Goal: Task Accomplishment & Management: Complete application form

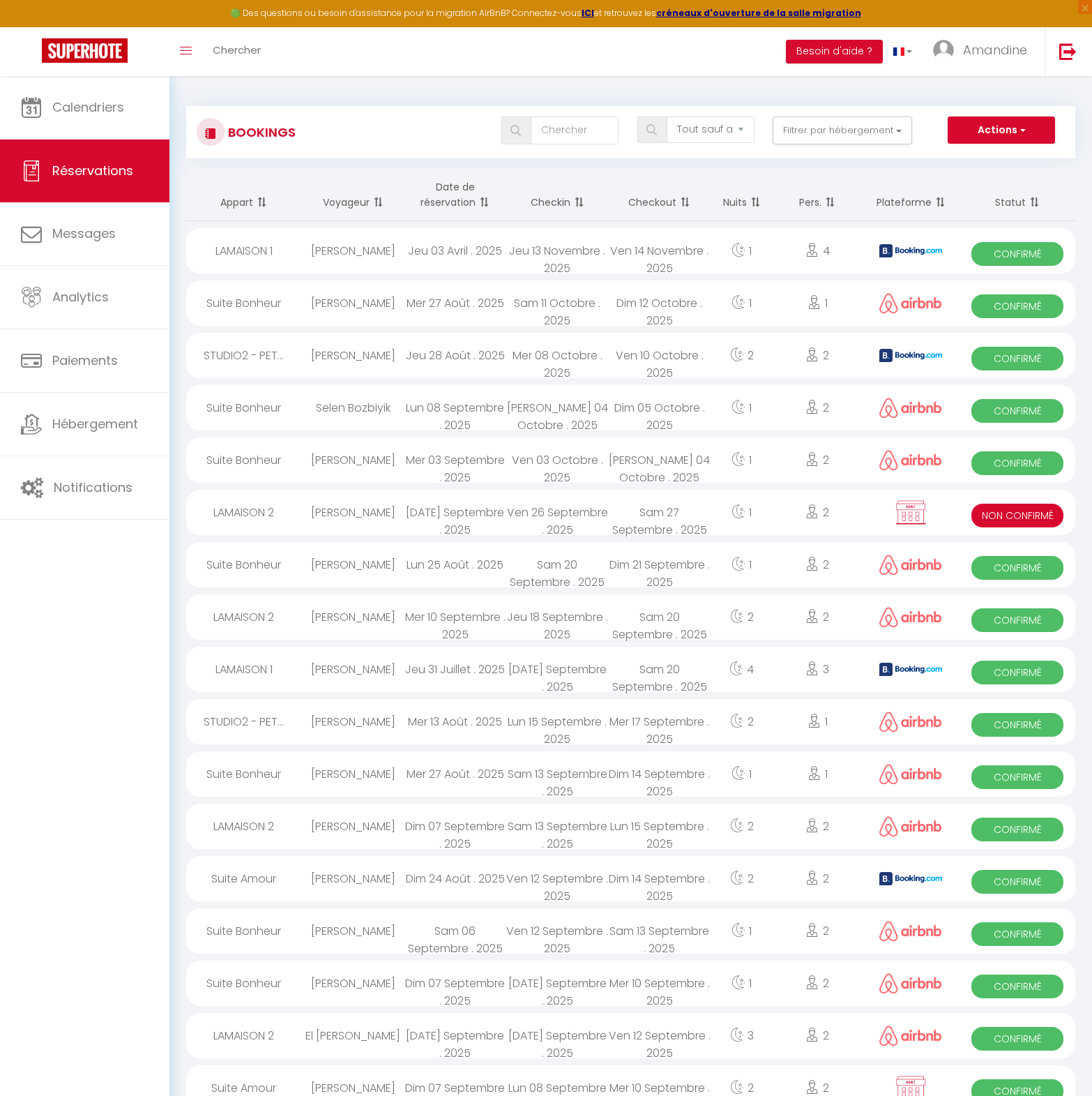
select select "not_cancelled"
click at [67, 96] on link "Calendriers" at bounding box center [84, 107] width 170 height 63
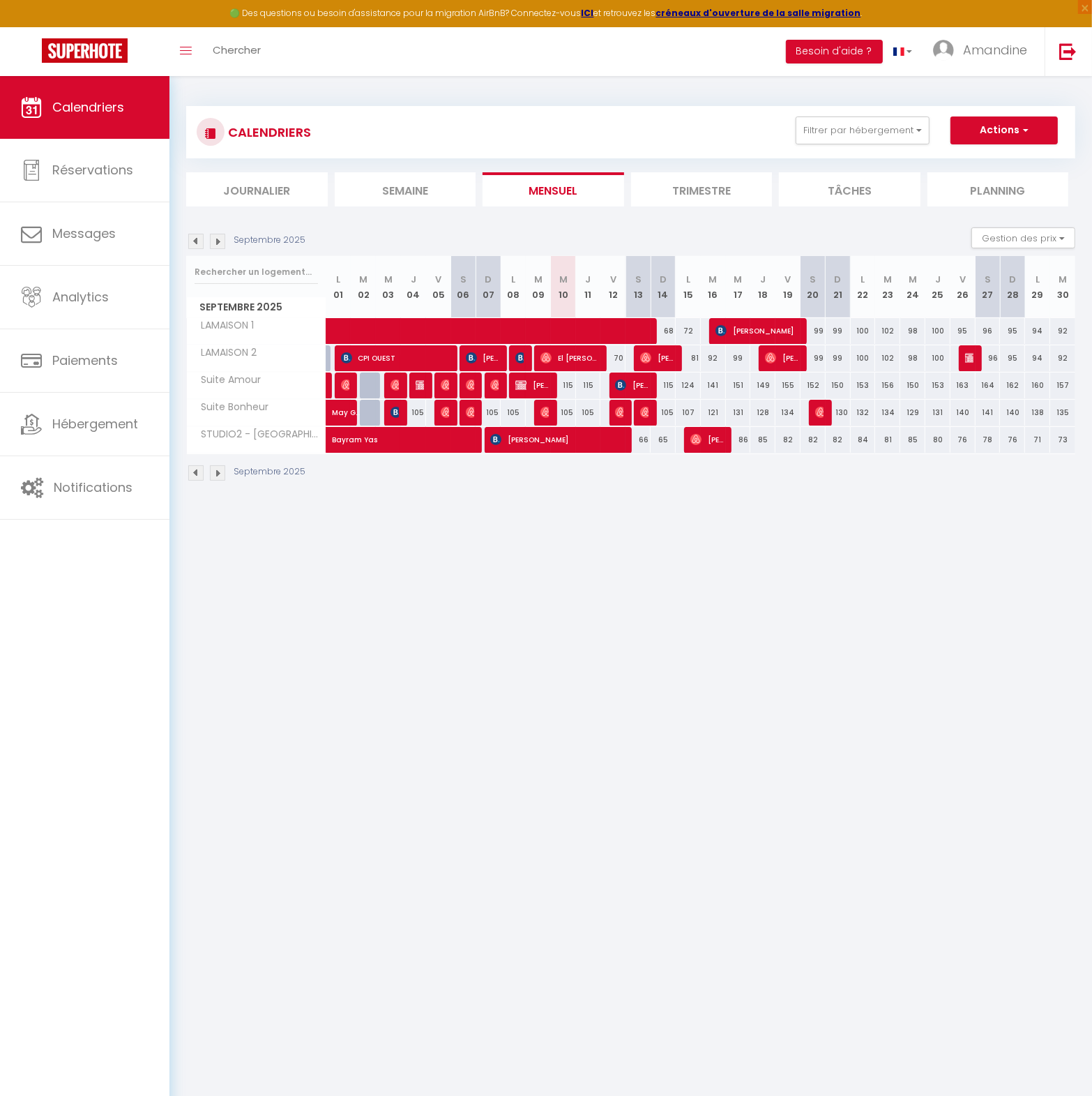
click at [971, 360] on img at bounding box center [970, 357] width 11 height 11
select select "OK"
select select "KO"
select select "0"
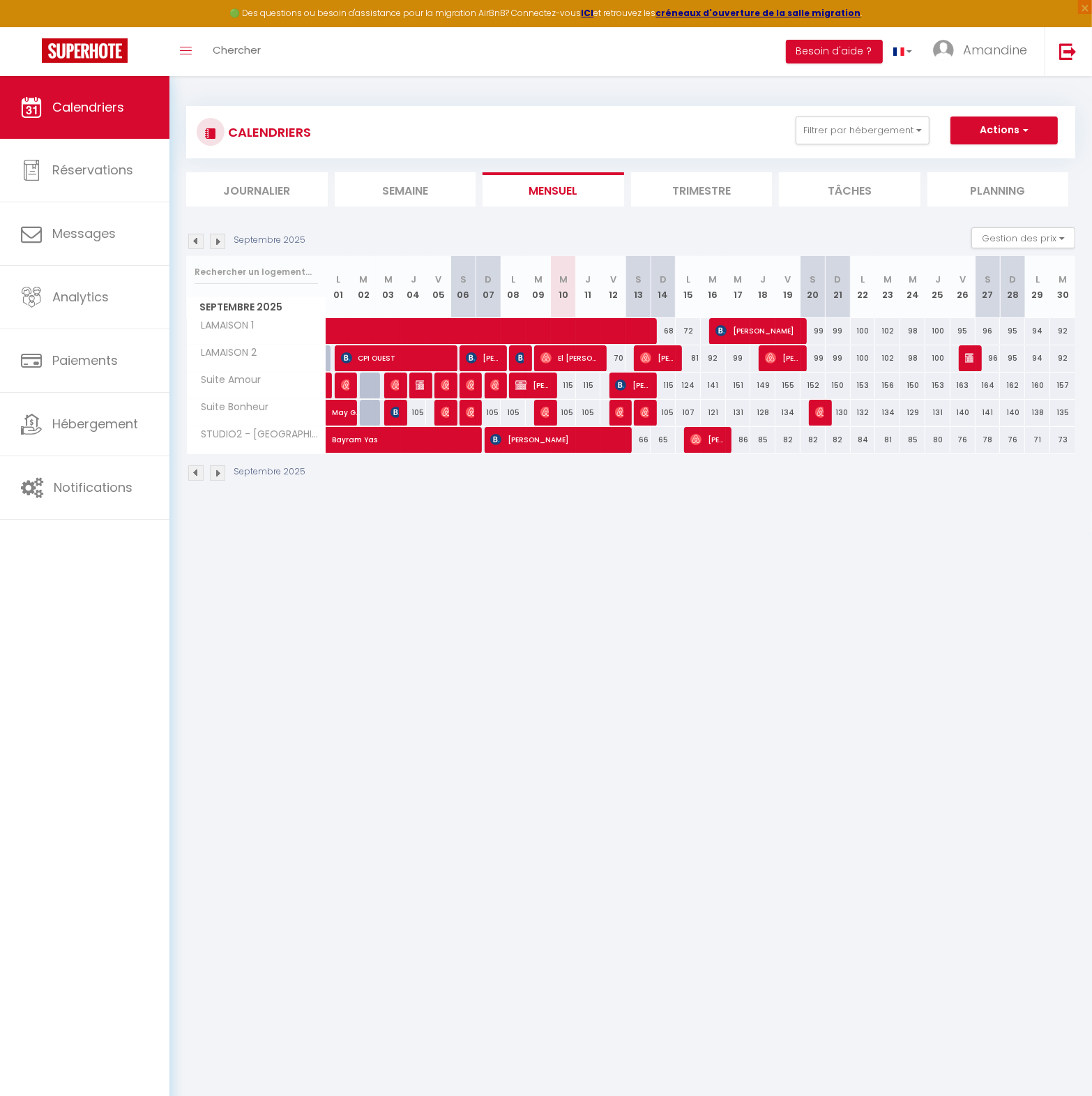
select select "1"
select select
select select "32010"
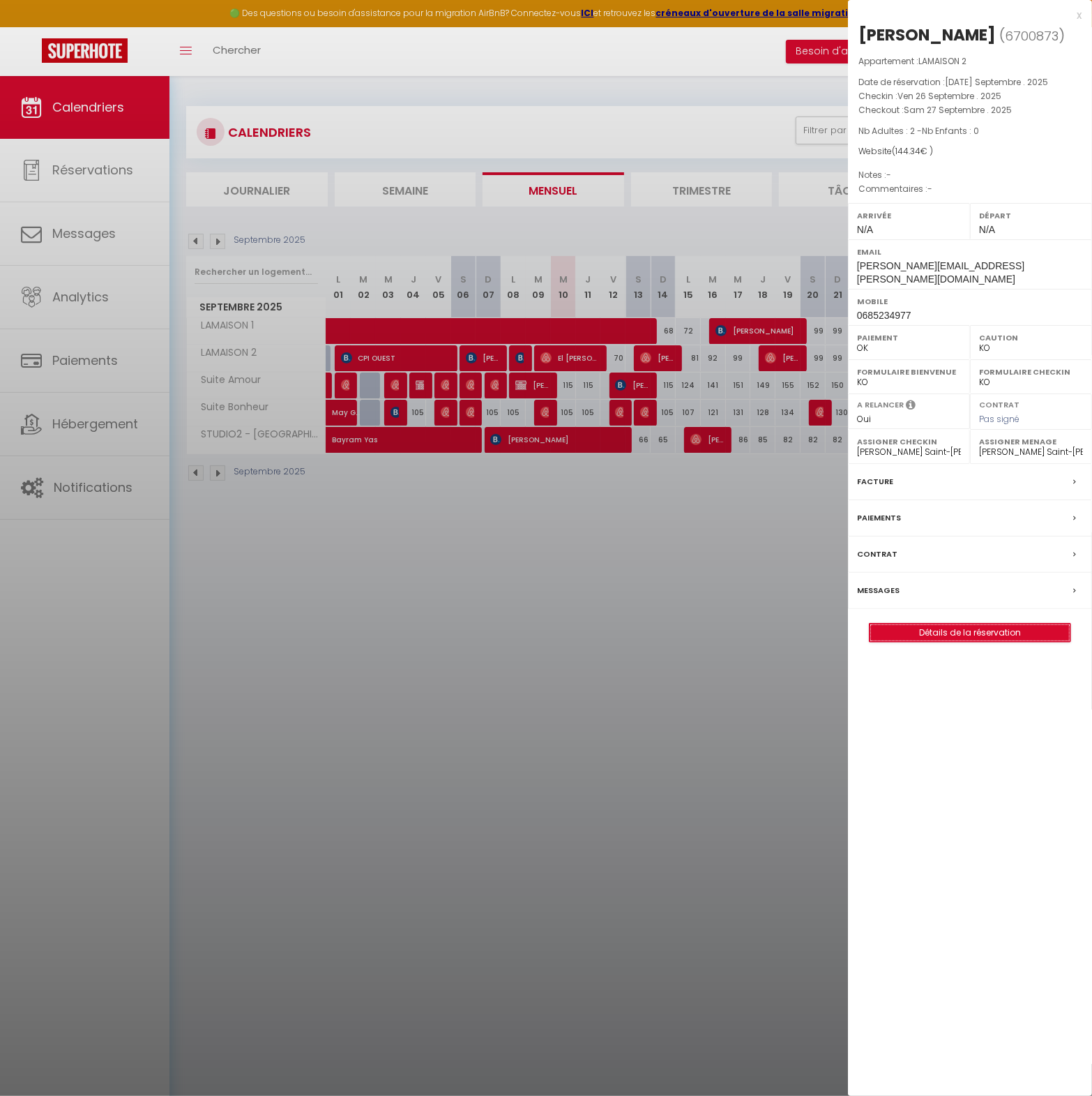
click at [952, 623] on link "Détails de la réservation" at bounding box center [969, 632] width 201 height 18
select select
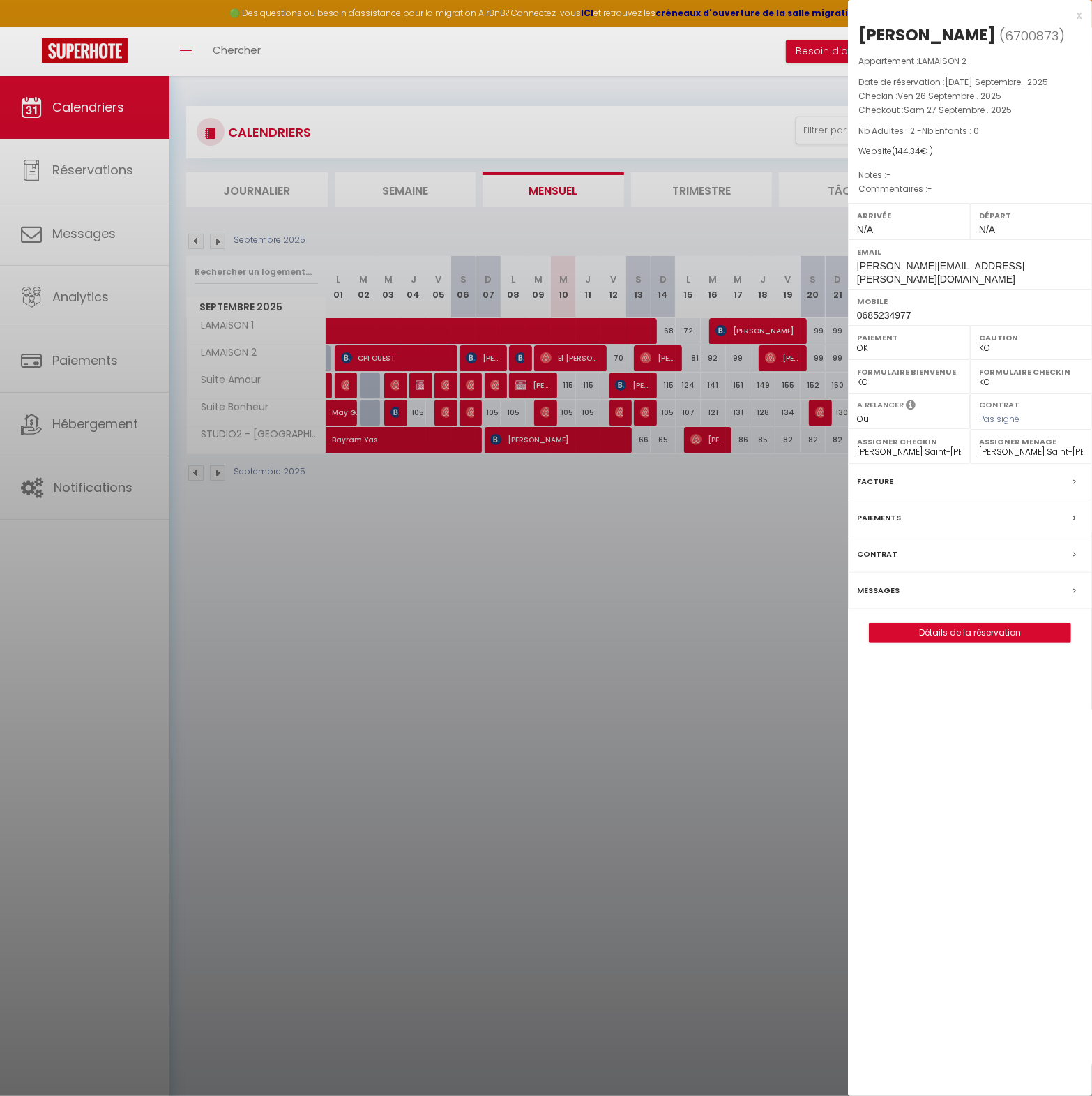
select select
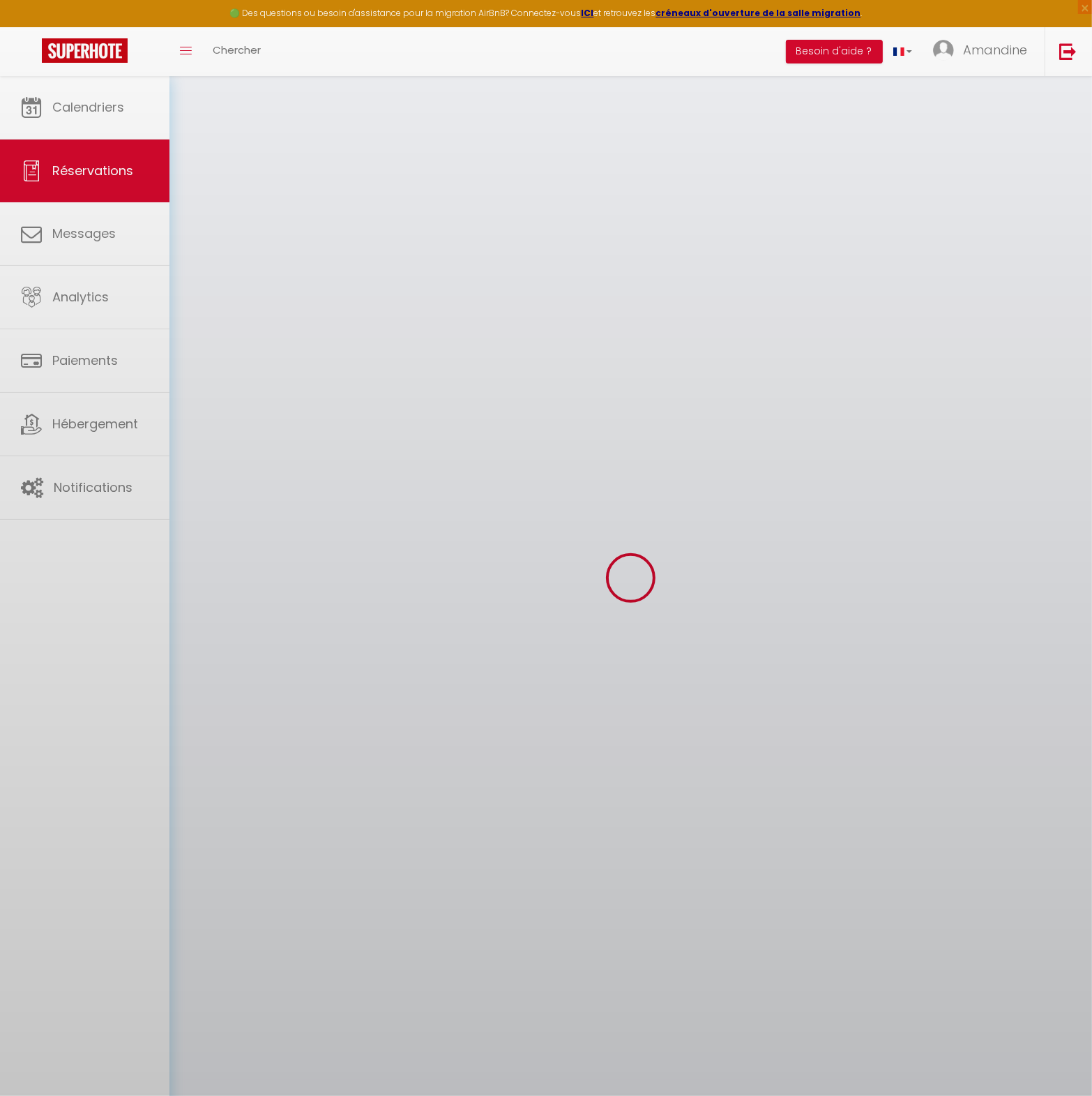
select select
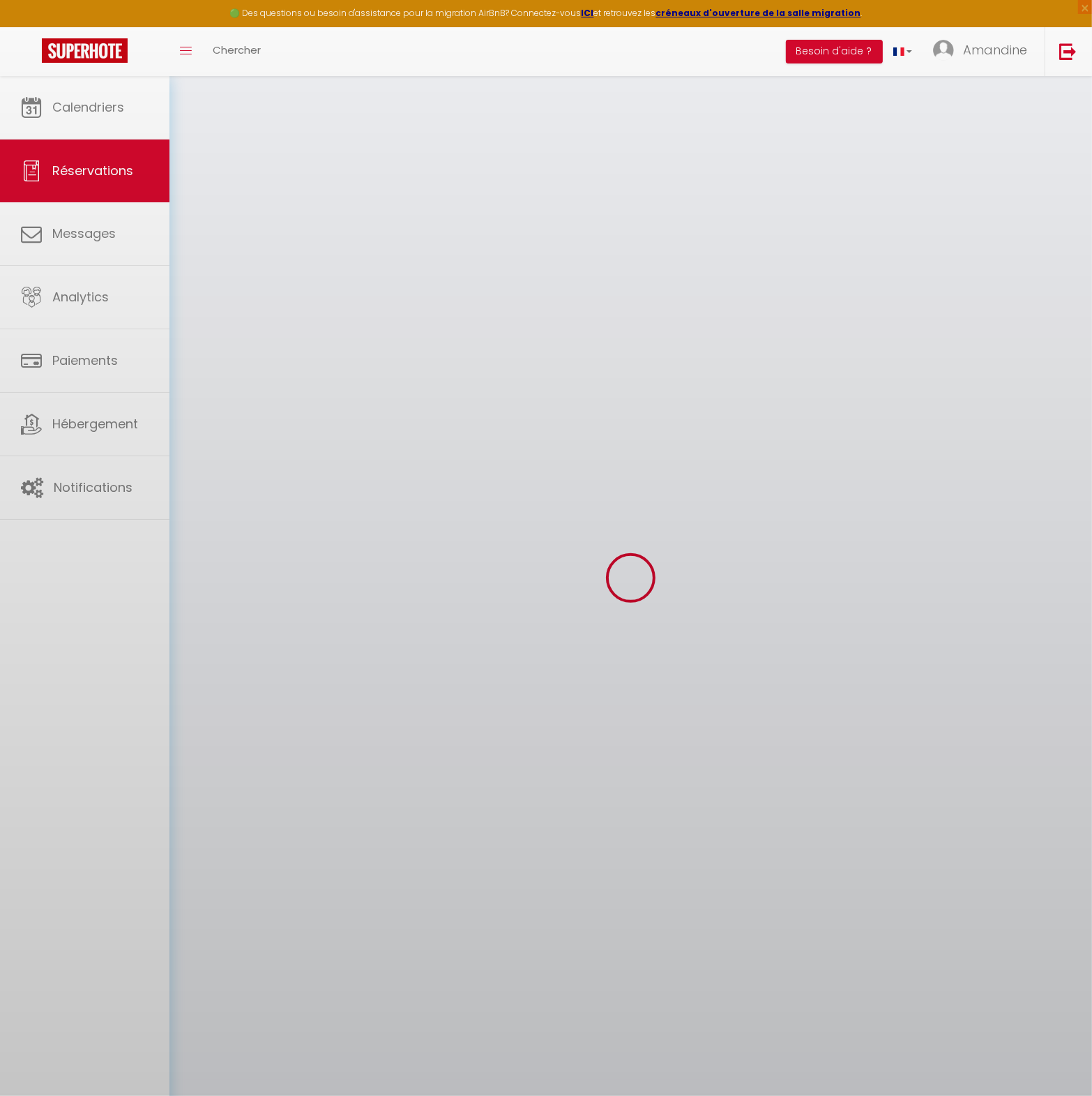
select select
checkbox input "false"
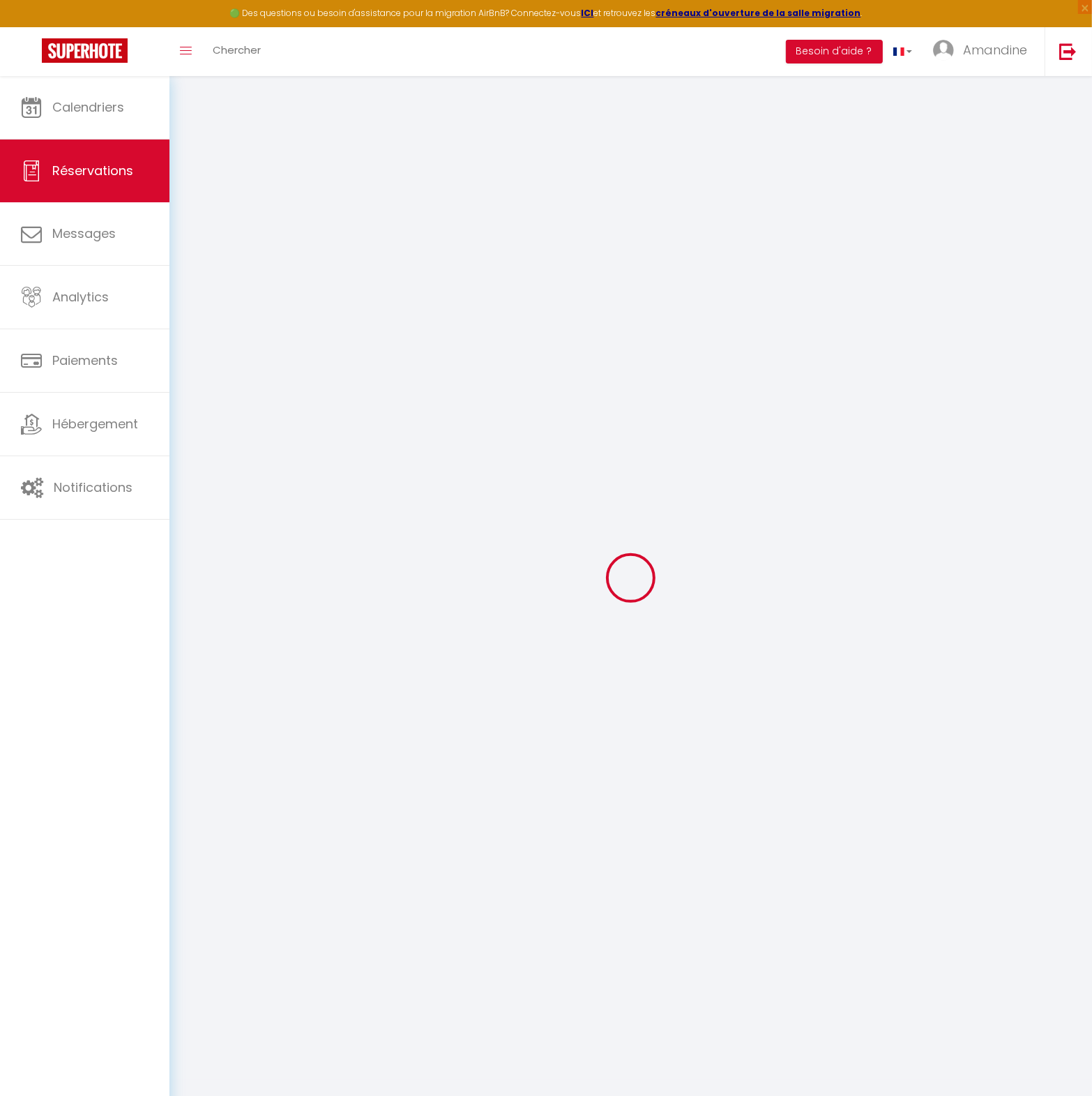
type input "[PERSON_NAME]"
type input "[PERSON_NAME][EMAIL_ADDRESS][PERSON_NAME][DOMAIN_NAME]"
type input "0685234977"
type input "66750"
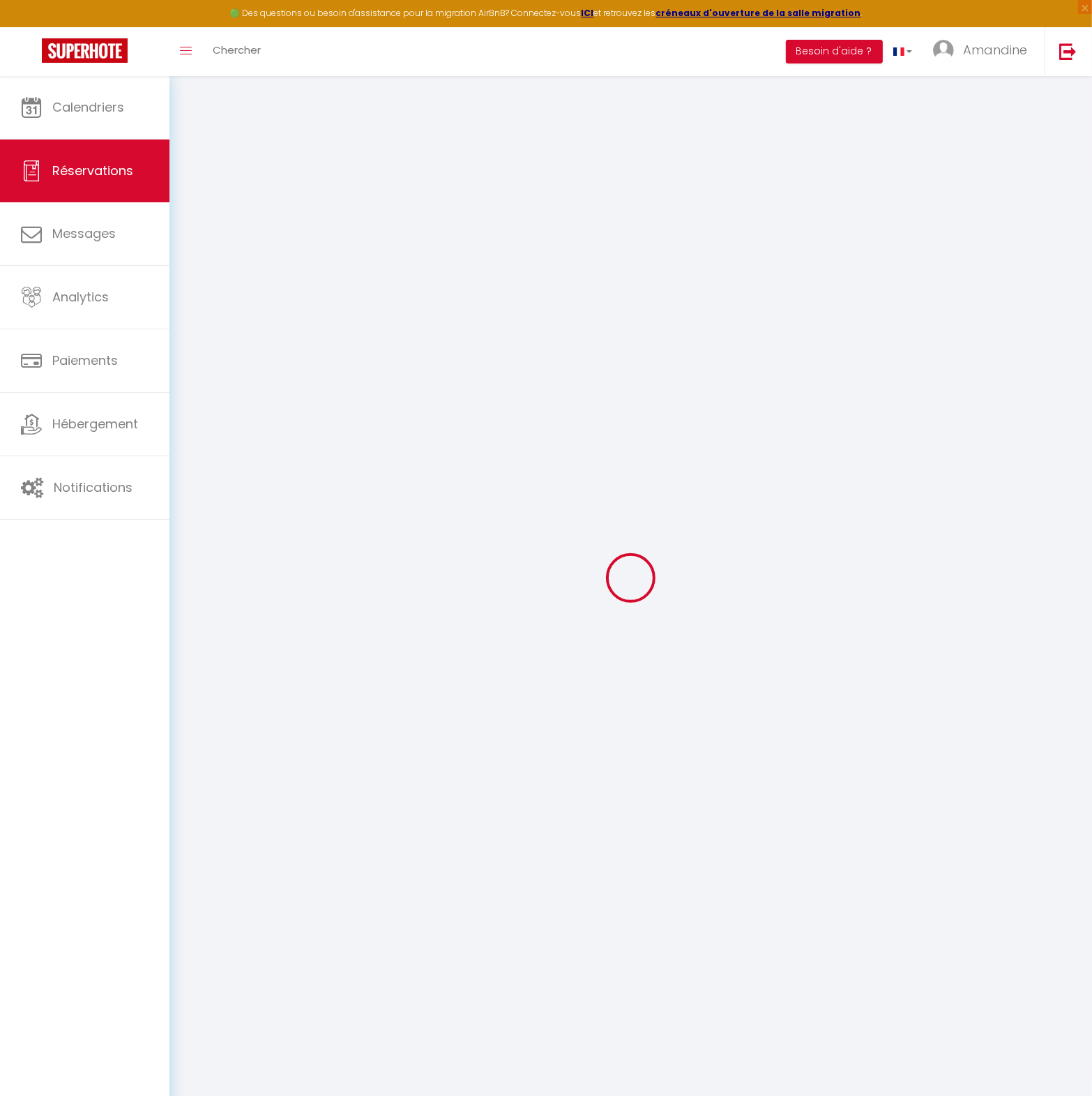
type input "[STREET_ADDRESS] résidence les reflets"
type input "Saint Cyprien"
select select "FR"
select select "48468"
select select "1"
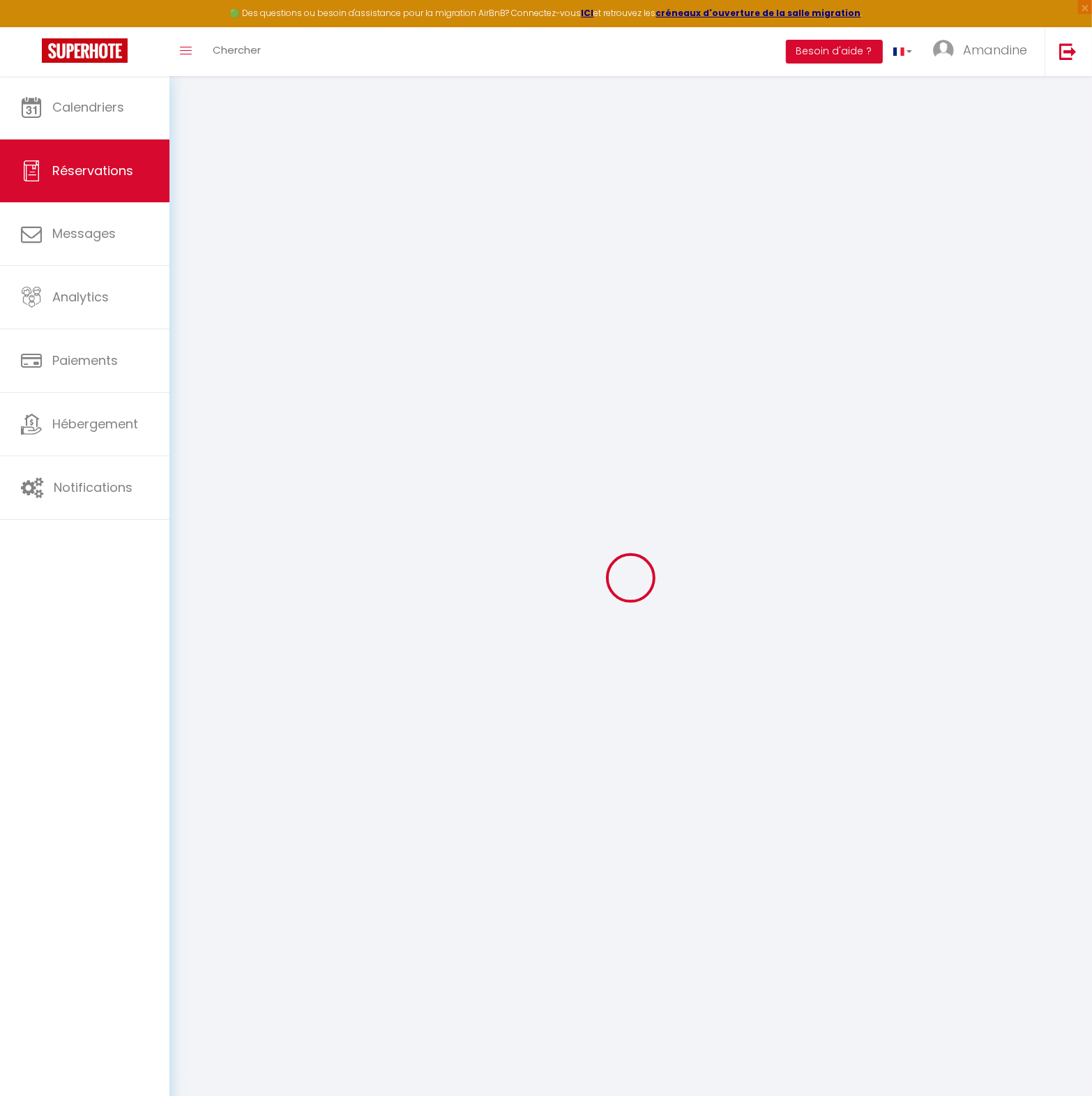
type input "Ven 26 Septembre 2025"
select select
type input "Sam 27 Septembre 2025"
select select
type input "2"
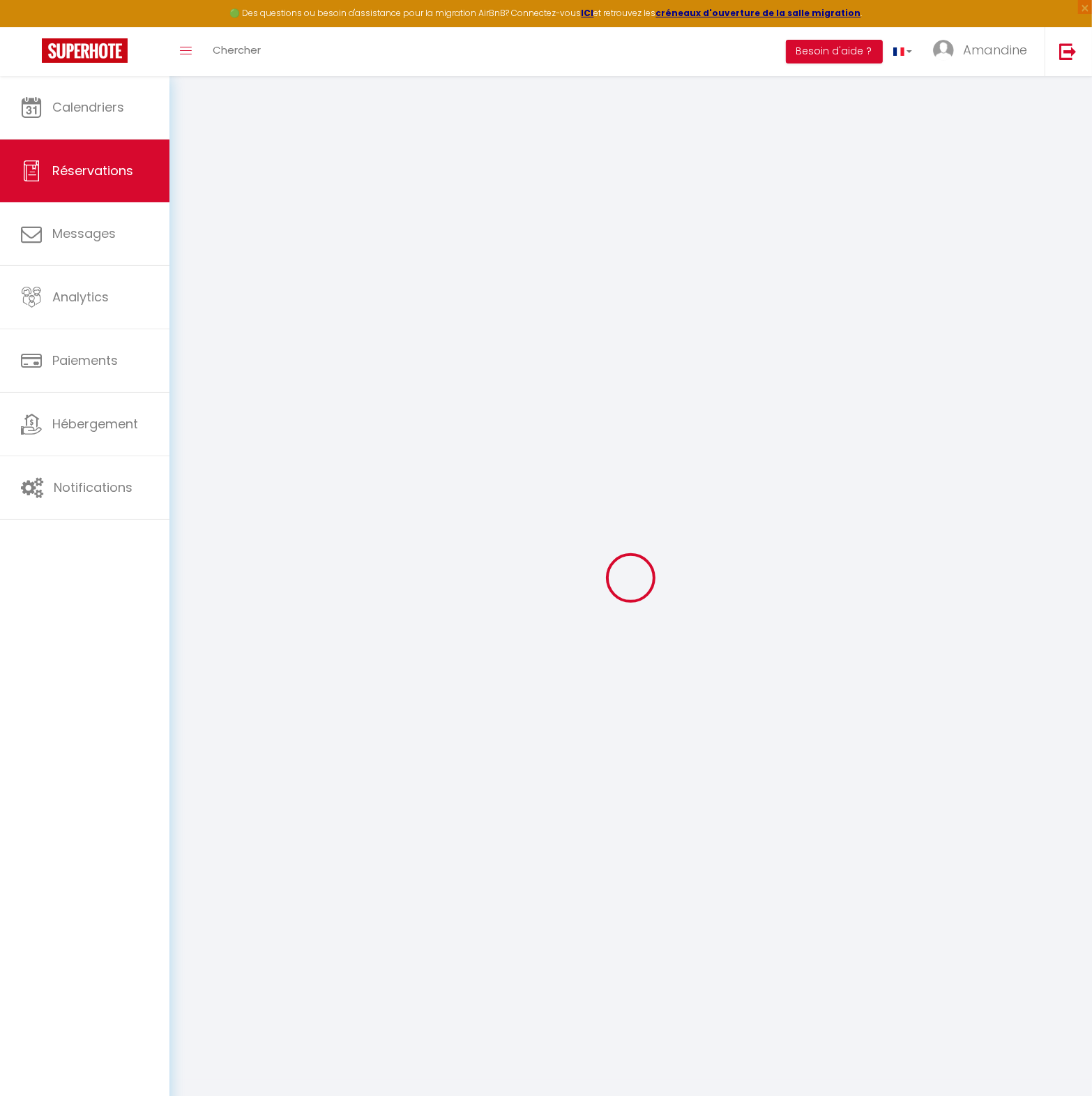
select select "12"
select select
type input "100.8"
checkbox input "false"
type input "0"
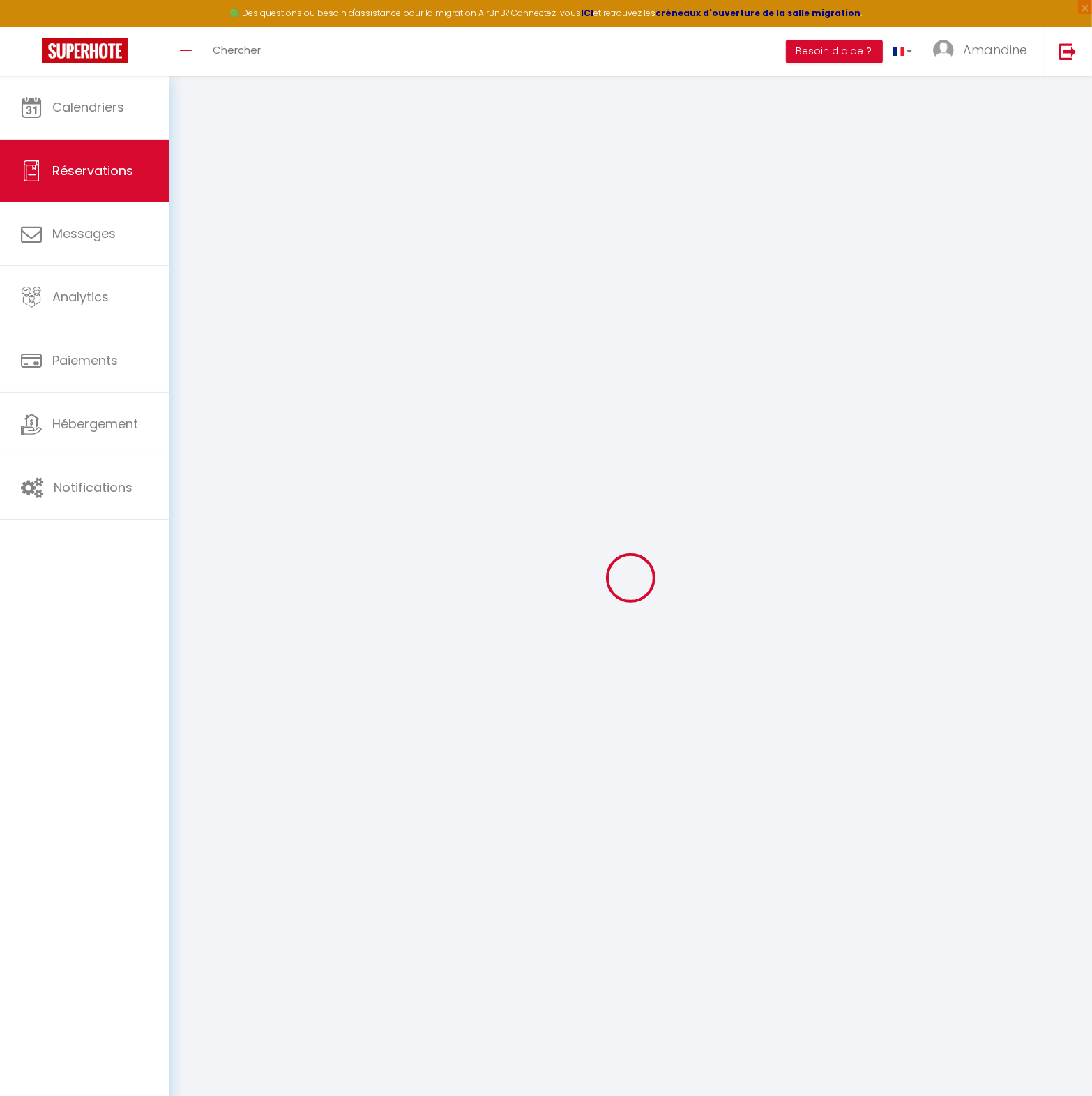
select select "69"
type input "0"
select select
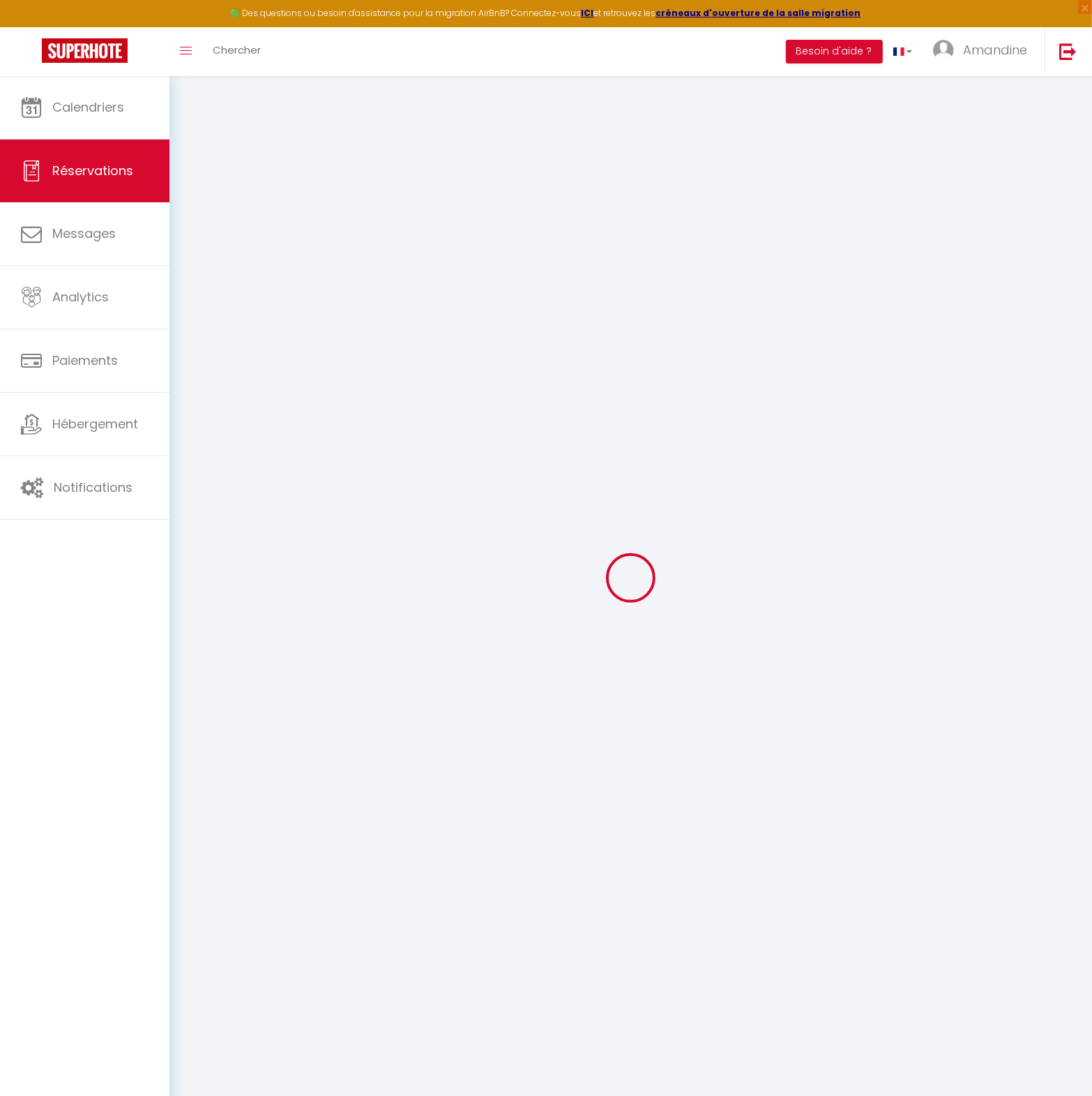
select select
select select "14"
checkbox input "false"
select select
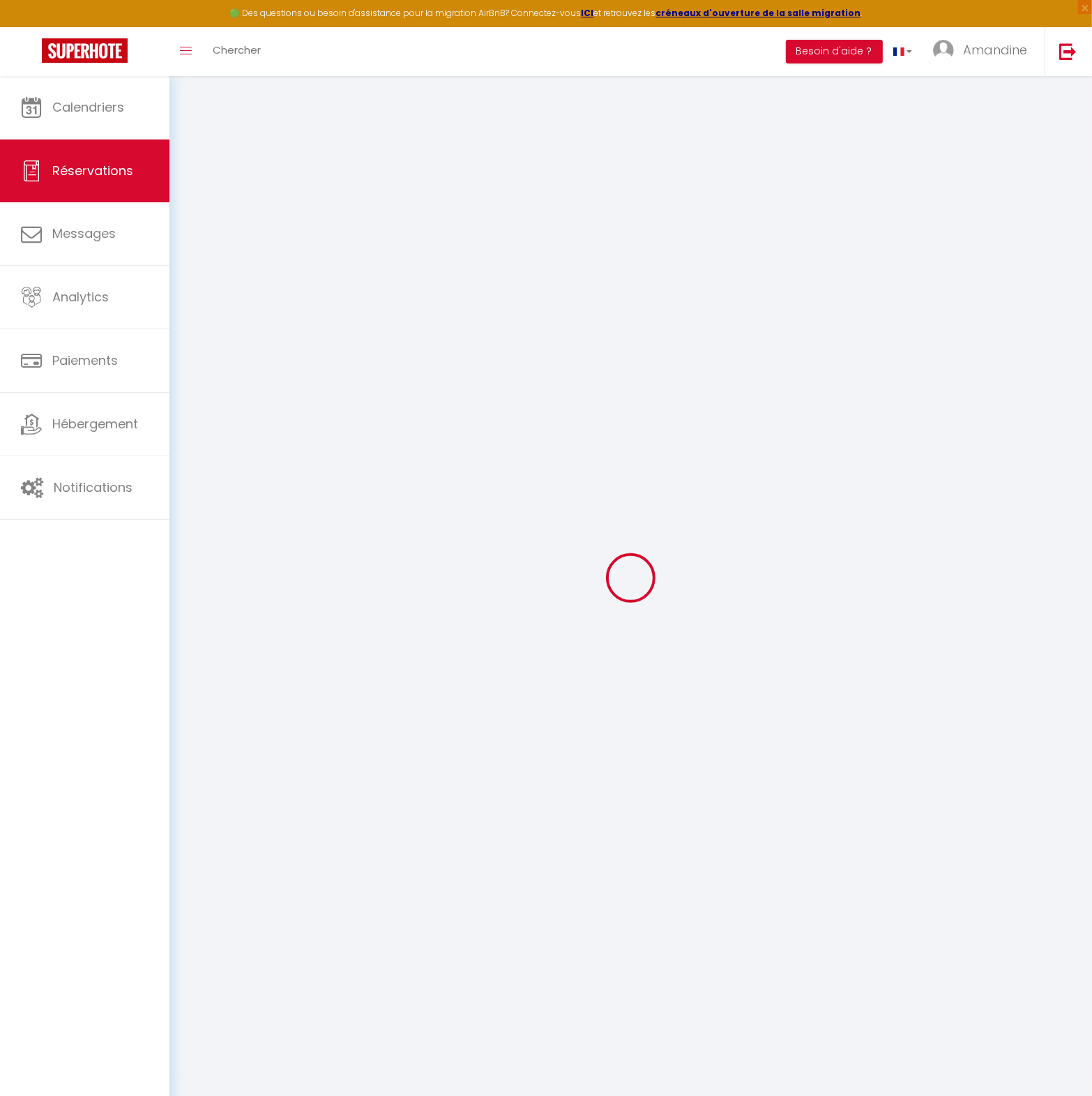
checkbox input "false"
select select
checkbox input "false"
select select
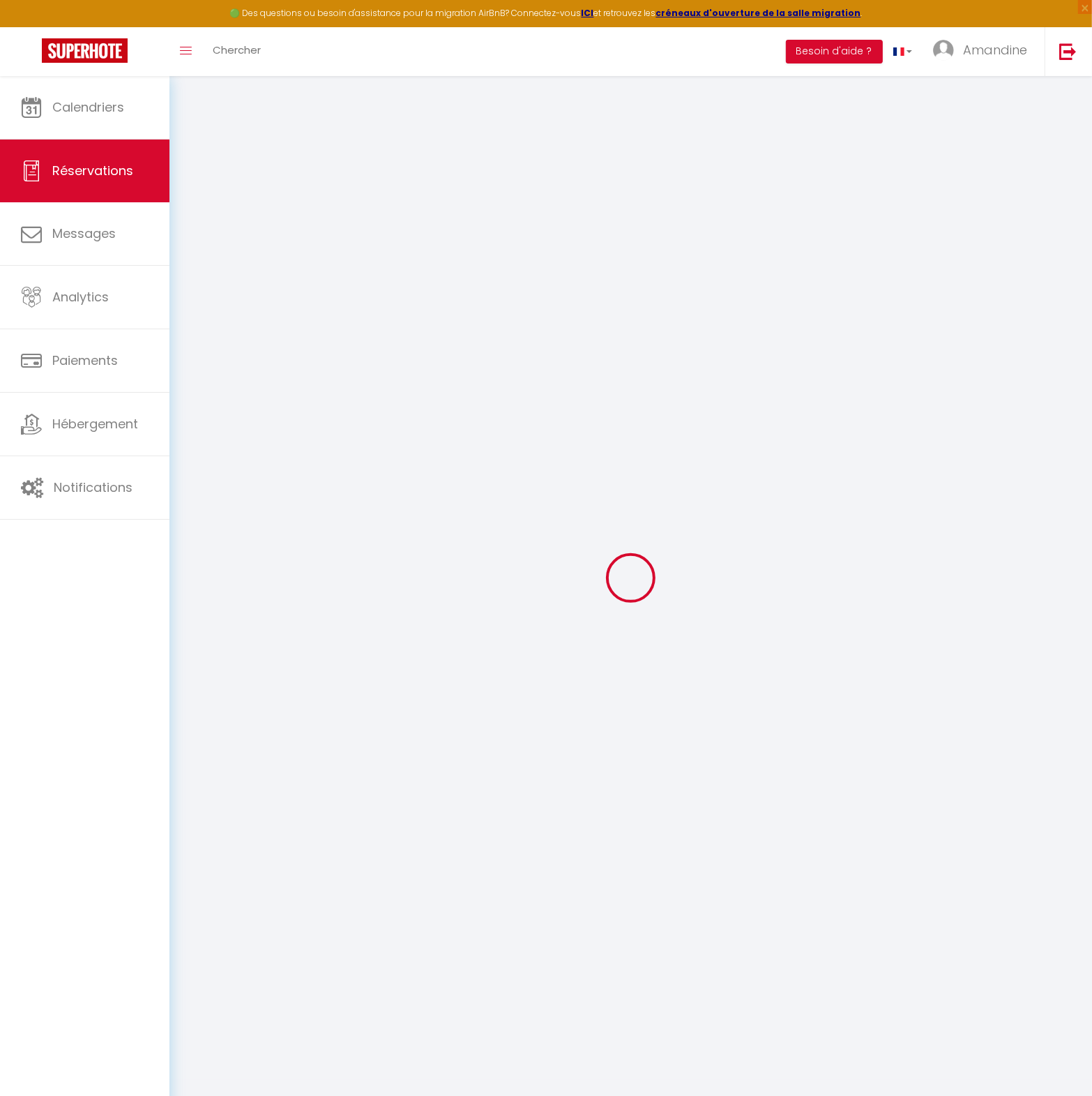
select select
checkbox input "false"
type input "38"
type input "5.54"
select select
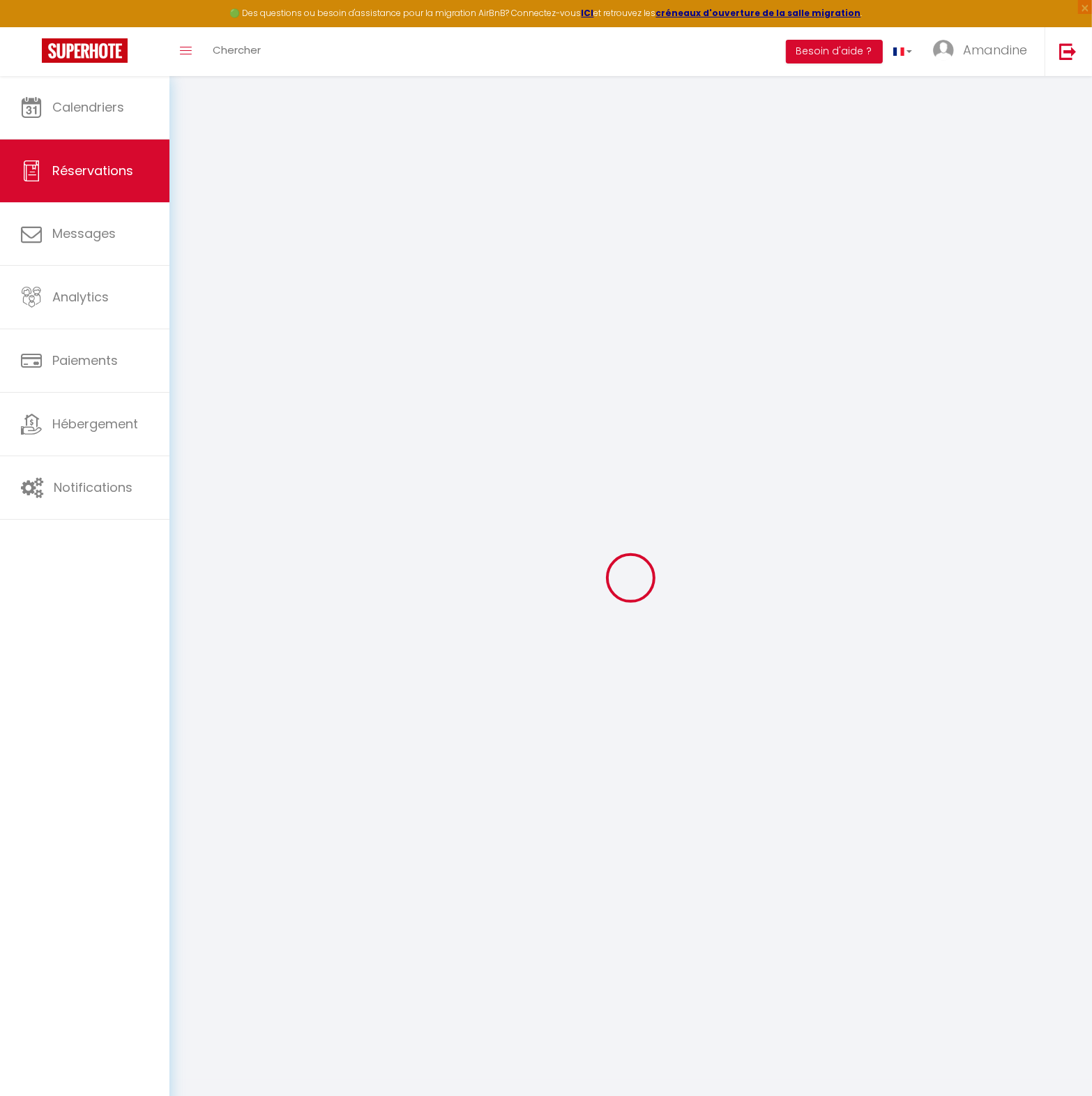
select select
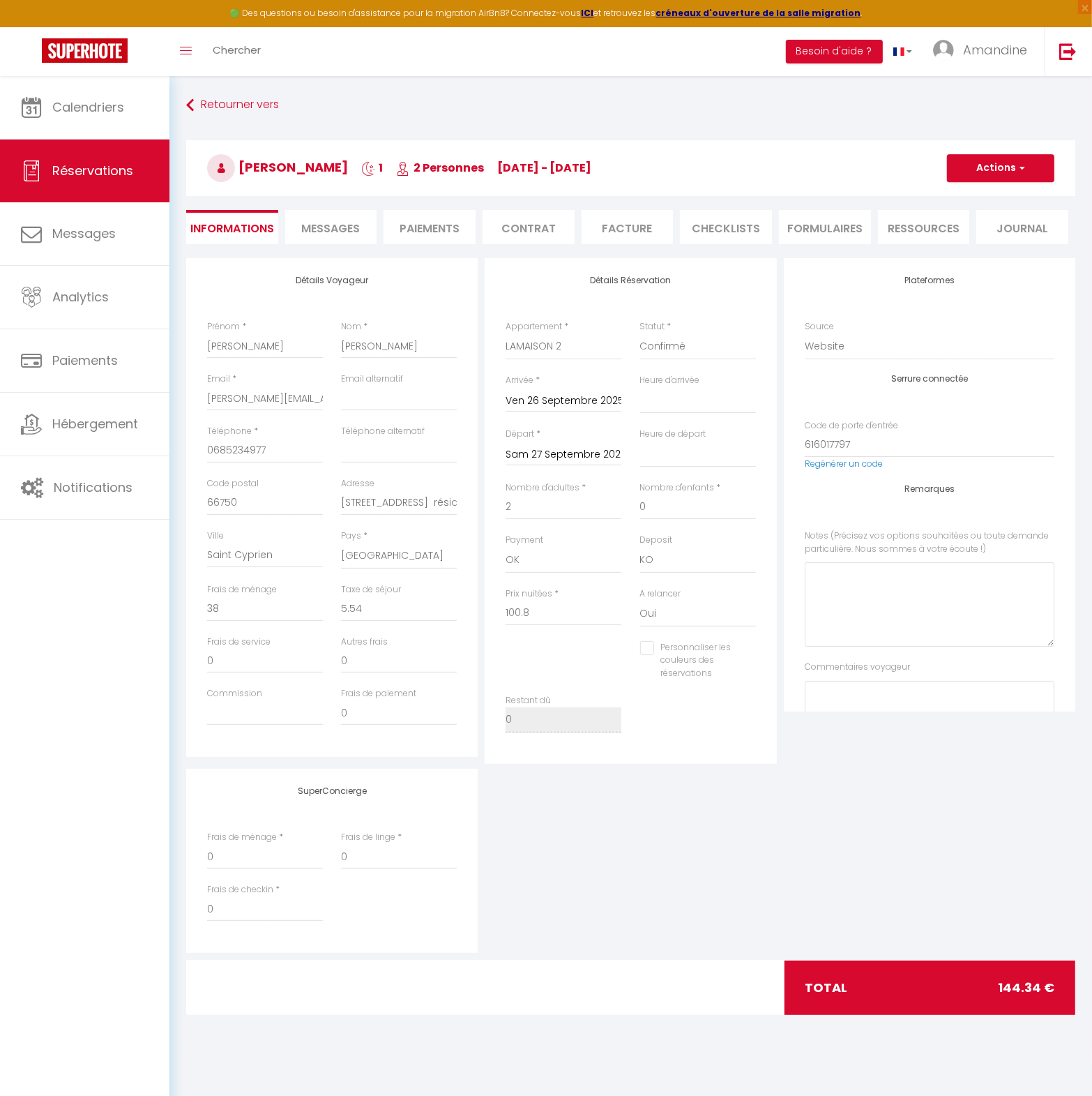
checkbox input "false"
select select
click at [327, 231] on span "Messages" at bounding box center [332, 229] width 59 height 16
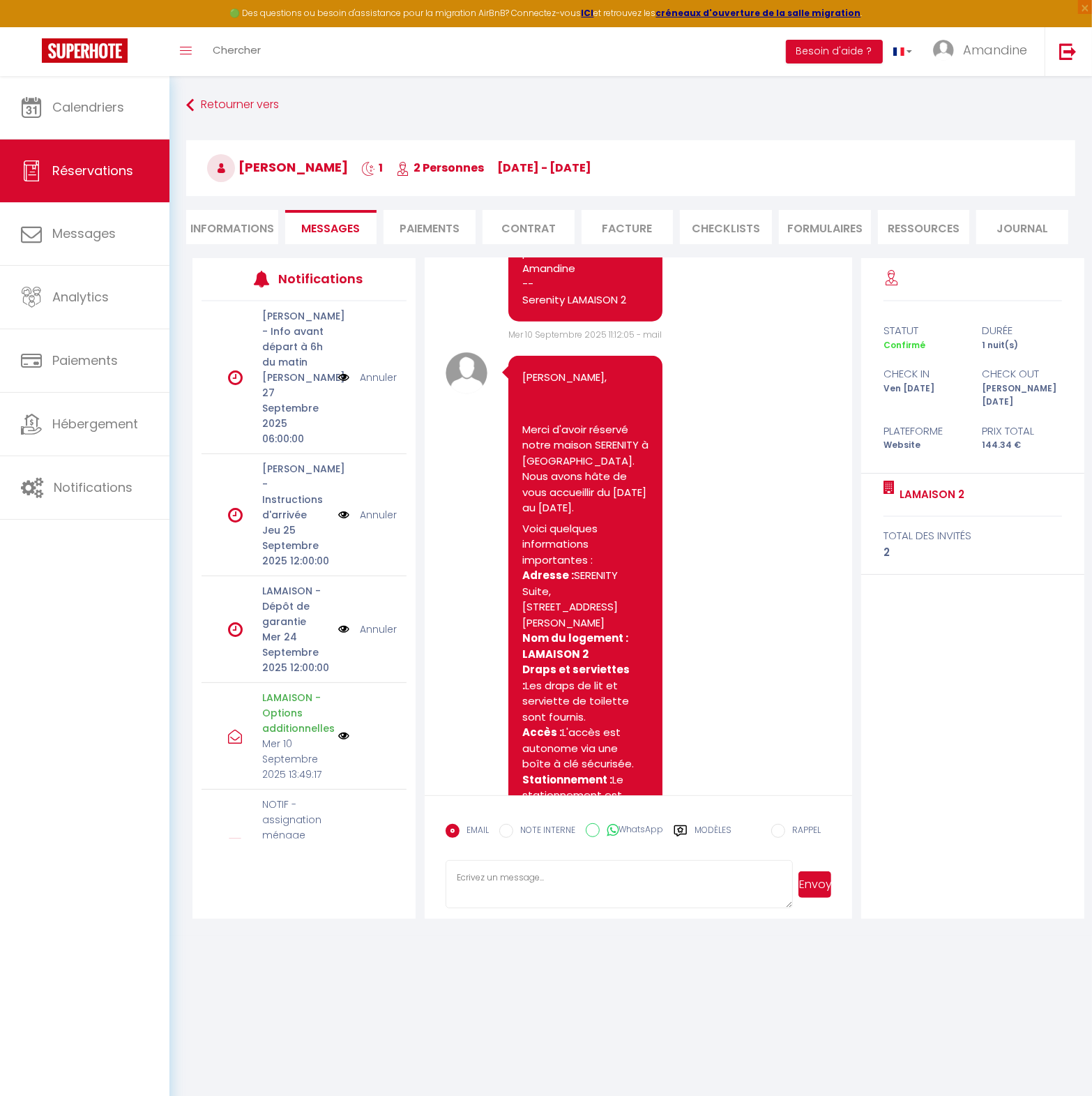
scroll to position [1458, 0]
